Goal: Use online tool/utility: Use online tool/utility

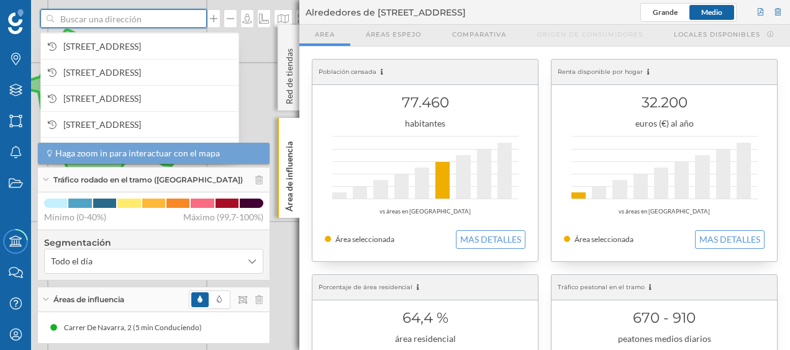
click at [164, 19] on input at bounding box center [123, 18] width 139 height 19
paste input "Pol. Ind. [GEOGRAPHIC_DATA], C-32, [GEOGRAPHIC_DATA]"
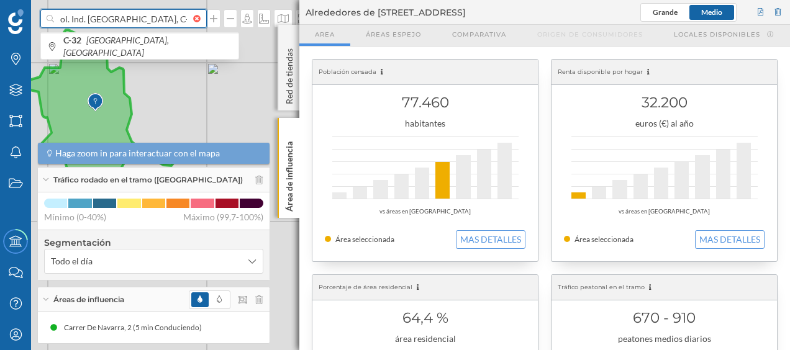
type input "Pol. Ind. [GEOGRAPHIC_DATA], C-32, [GEOGRAPHIC_DATA]"
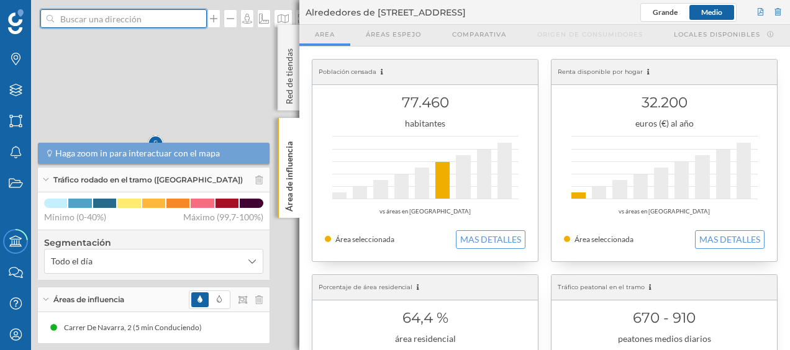
scroll to position [0, 0]
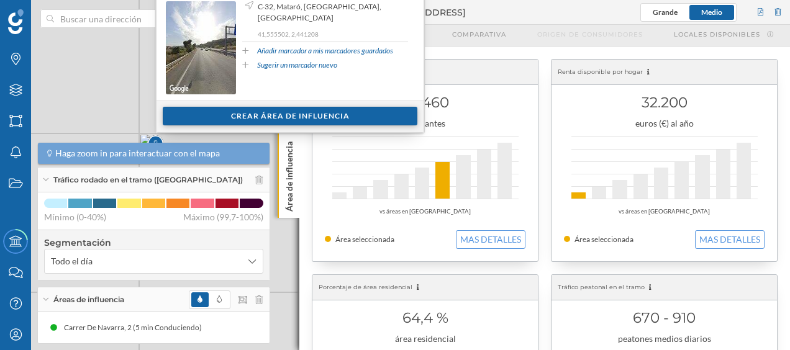
click at [320, 117] on div "Crear área de influencia" at bounding box center [290, 116] width 255 height 19
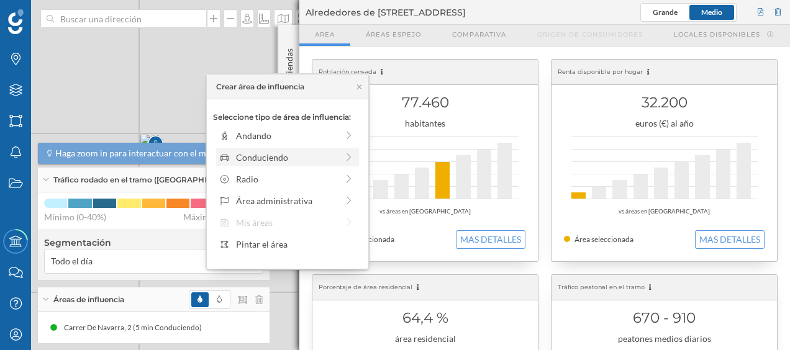
click at [314, 158] on div "Conduciendo" at bounding box center [286, 157] width 101 height 13
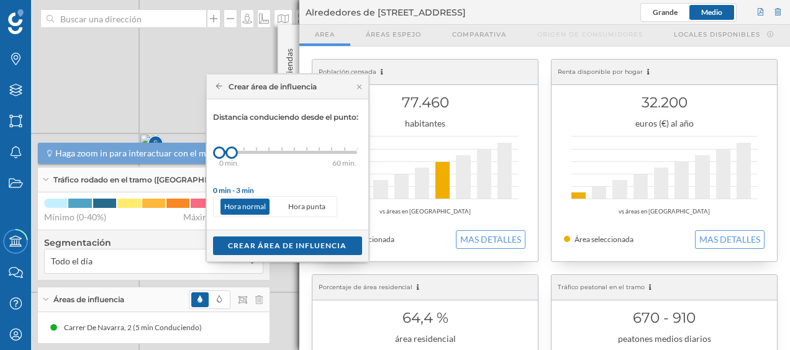
click at [242, 152] on div "0 min. 3 min. 5 min. 7 min. 10 min. 12 min. 15 min. 20 min. 30 min. 45 min. 50 …" at bounding box center [288, 152] width 138 height 3
click at [282, 236] on div "Crear área de influencia" at bounding box center [287, 245] width 149 height 19
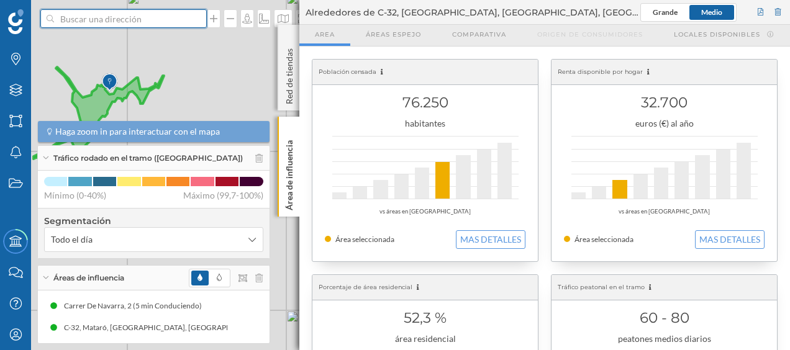
click at [160, 19] on input at bounding box center [123, 18] width 139 height 19
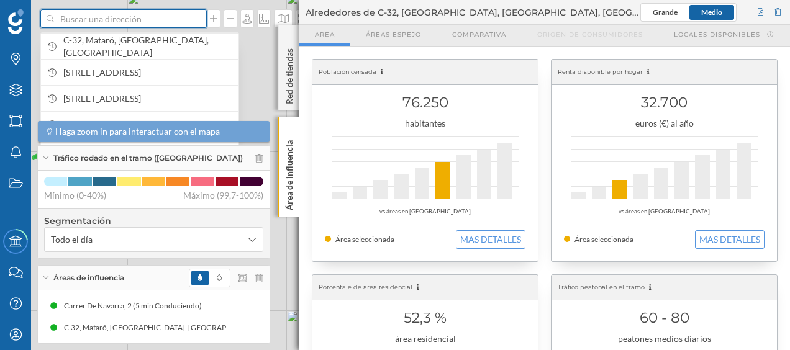
paste input "Pol. Ind. [STREET_ADDRESS]"
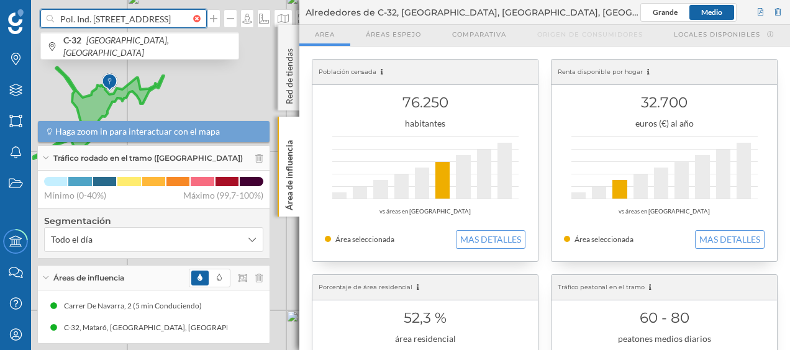
click at [160, 19] on input "Pol. Ind. [STREET_ADDRESS]" at bounding box center [123, 18] width 139 height 19
type input "Pol. Ind. [STREET_ADDRESS]"
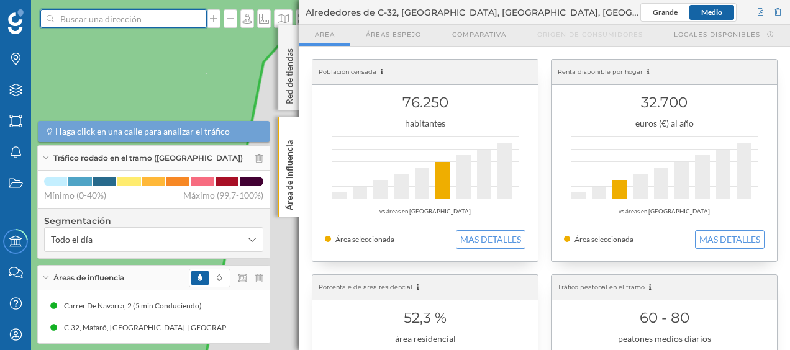
scroll to position [0, 0]
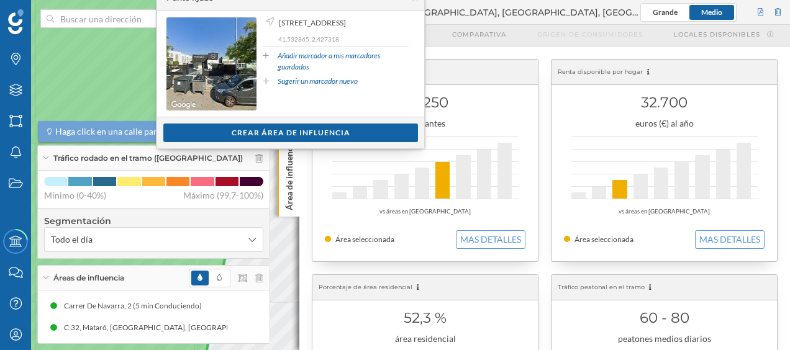
click at [595, 4] on div "Alrededores de C-32, [GEOGRAPHIC_DATA], [GEOGRAPHIC_DATA], [GEOGRAPHIC_DATA] [G…" at bounding box center [544, 12] width 490 height 25
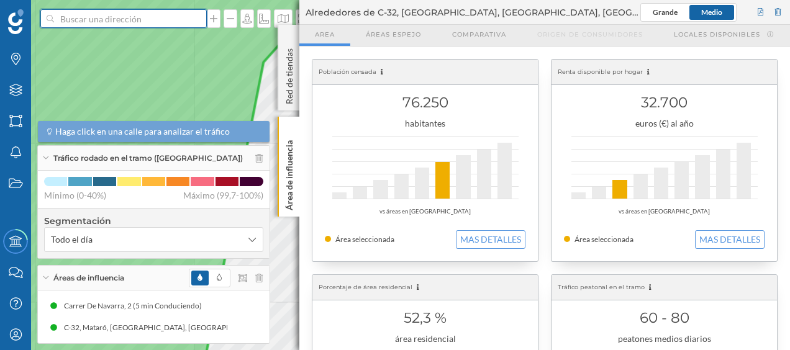
click at [176, 12] on input at bounding box center [123, 18] width 139 height 19
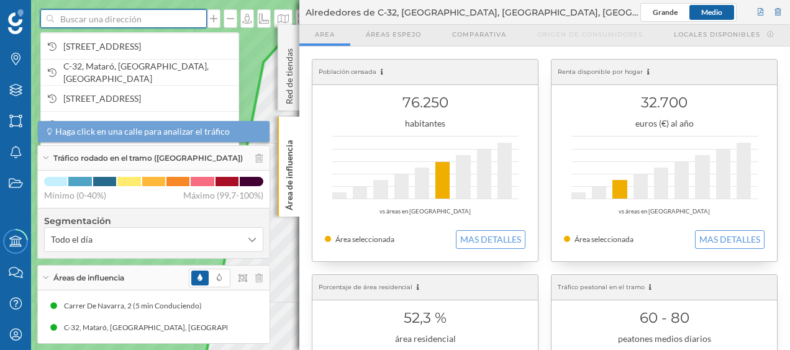
paste input "Pol. Ind. [STREET_ADDRESS]"
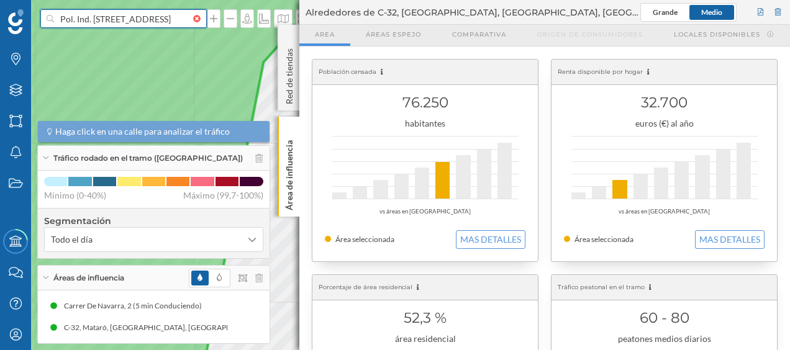
type input "Pol. Ind. [STREET_ADDRESS]"
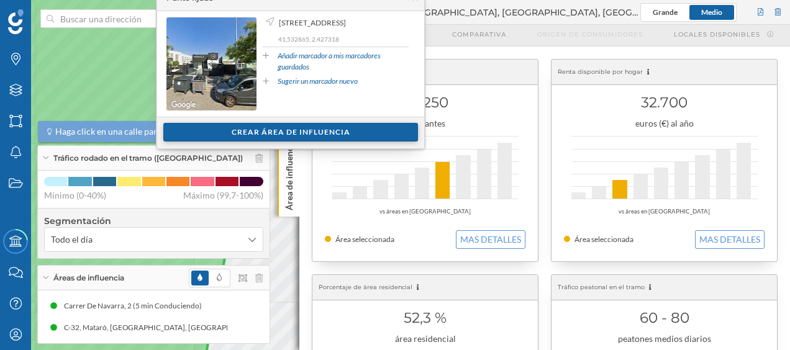
click at [323, 125] on div "Crear área de influencia" at bounding box center [290, 132] width 255 height 19
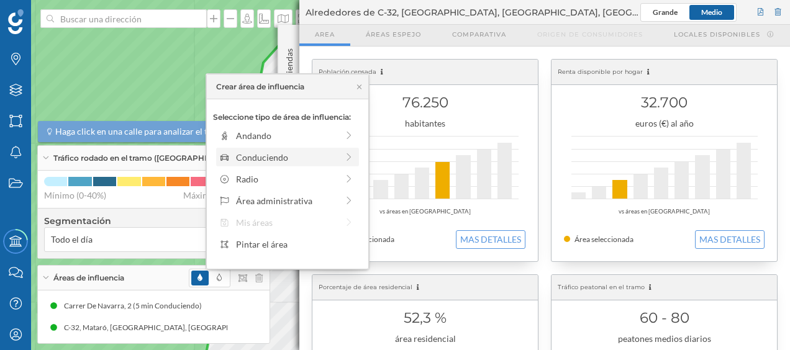
click at [345, 158] on icon at bounding box center [348, 157] width 11 height 9
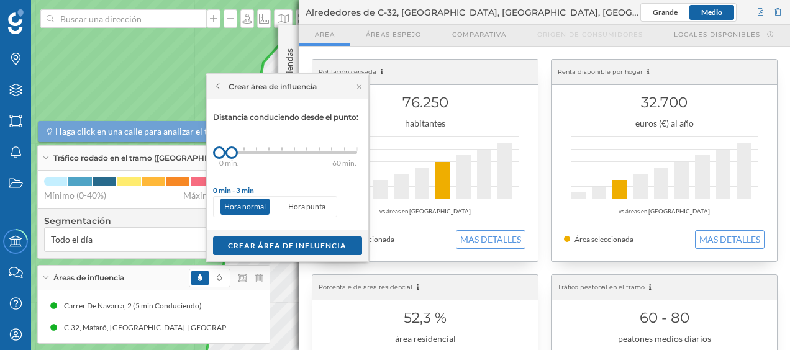
click at [244, 153] on div "0 min. 3 min. 5 min. 7 min. 10 min. 12 min. 15 min. 20 min. 30 min. 45 min. 50 …" at bounding box center [288, 152] width 138 height 3
click at [271, 245] on div "Crear área de influencia" at bounding box center [287, 245] width 149 height 19
